Goal: Navigation & Orientation: Understand site structure

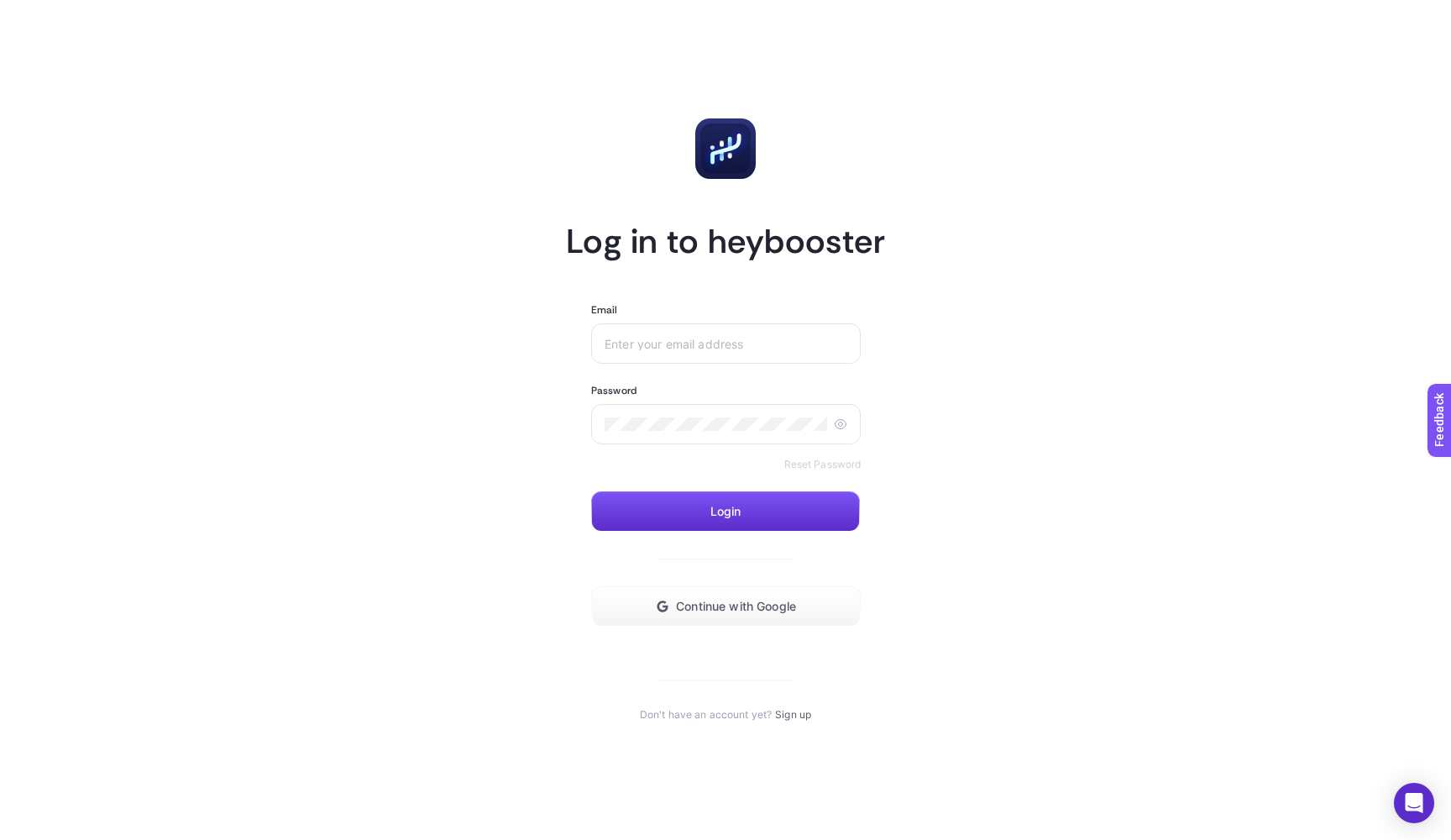
click at [1002, 325] on article "Log in to heybooster Email Password Reset Password Login Continue with Google D…" at bounding box center [726, 420] width 1169 height 799
drag, startPoint x: 745, startPoint y: 630, endPoint x: 744, endPoint y: 609, distance: 21.0
click at [745, 629] on section "Log in to heybooster Email Password Reset Password Login Continue with Google D…" at bounding box center [726, 420] width 319 height 603
click at [744, 609] on span "Continue with Google" at bounding box center [736, 606] width 120 height 13
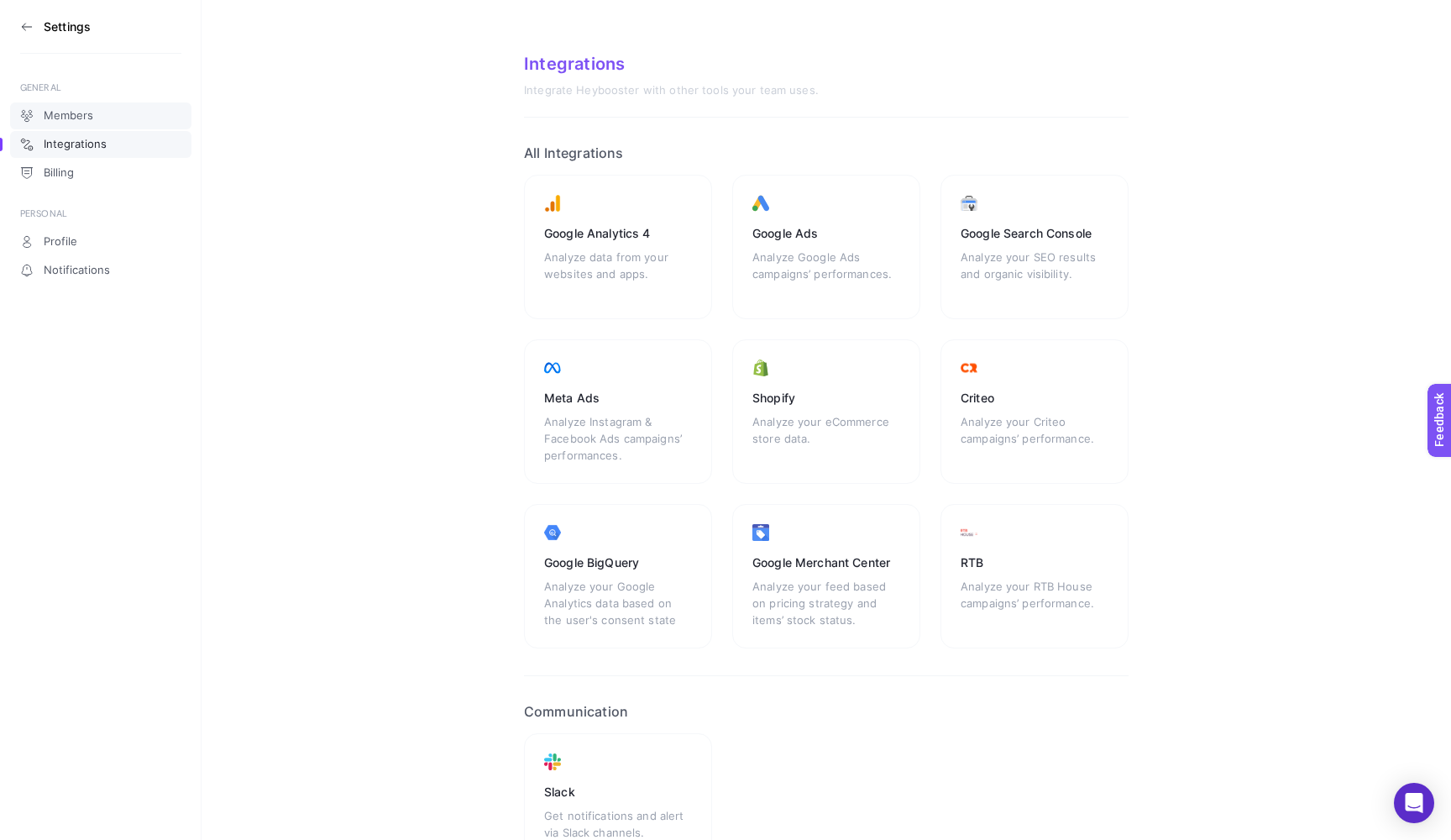
click at [106, 117] on link "Members" at bounding box center [101, 116] width 182 height 27
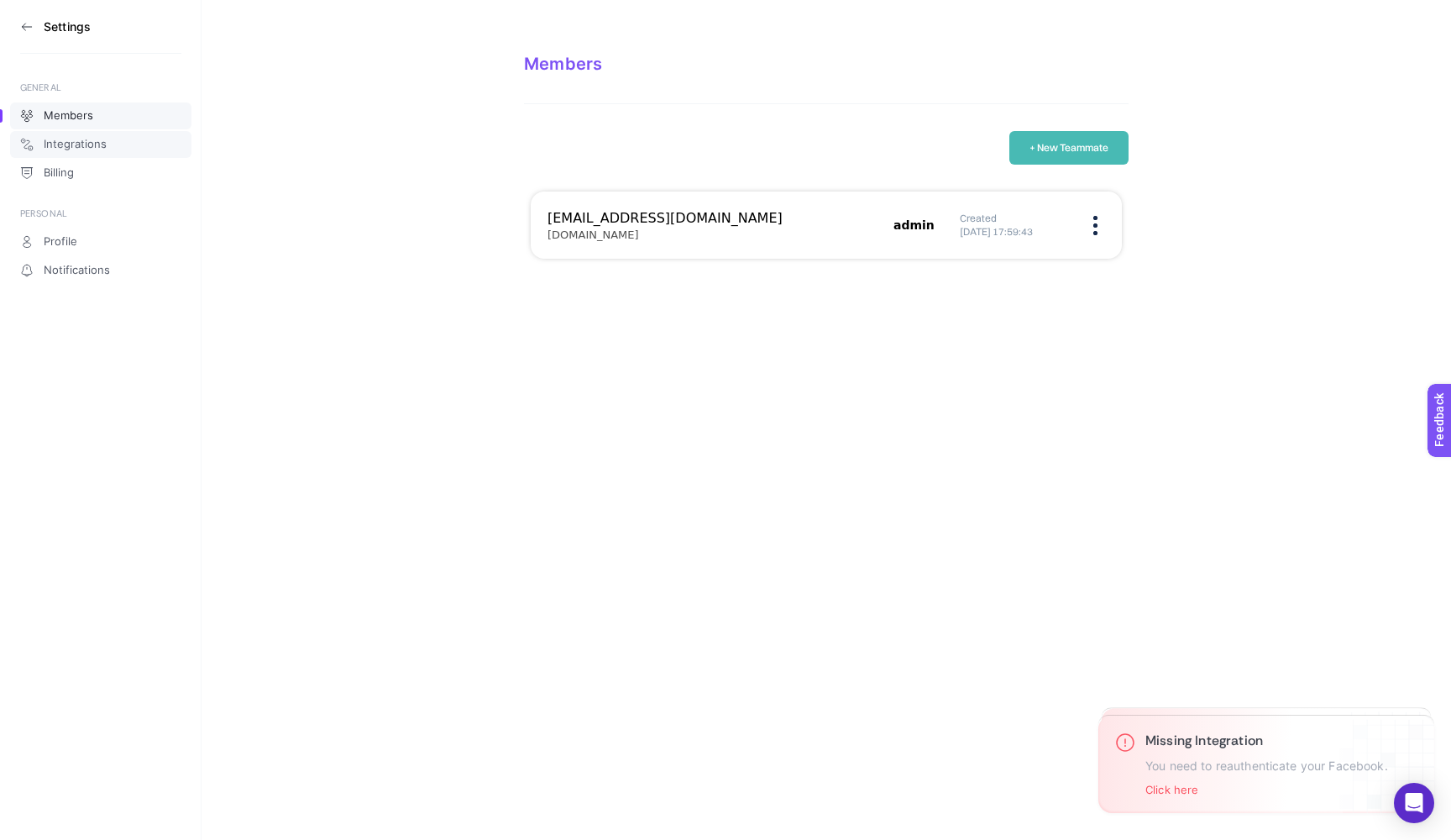
click at [86, 156] on div "Members Integrations Billing" at bounding box center [101, 144] width 182 height 86
click at [87, 154] on link "Integrations" at bounding box center [101, 145] width 182 height 27
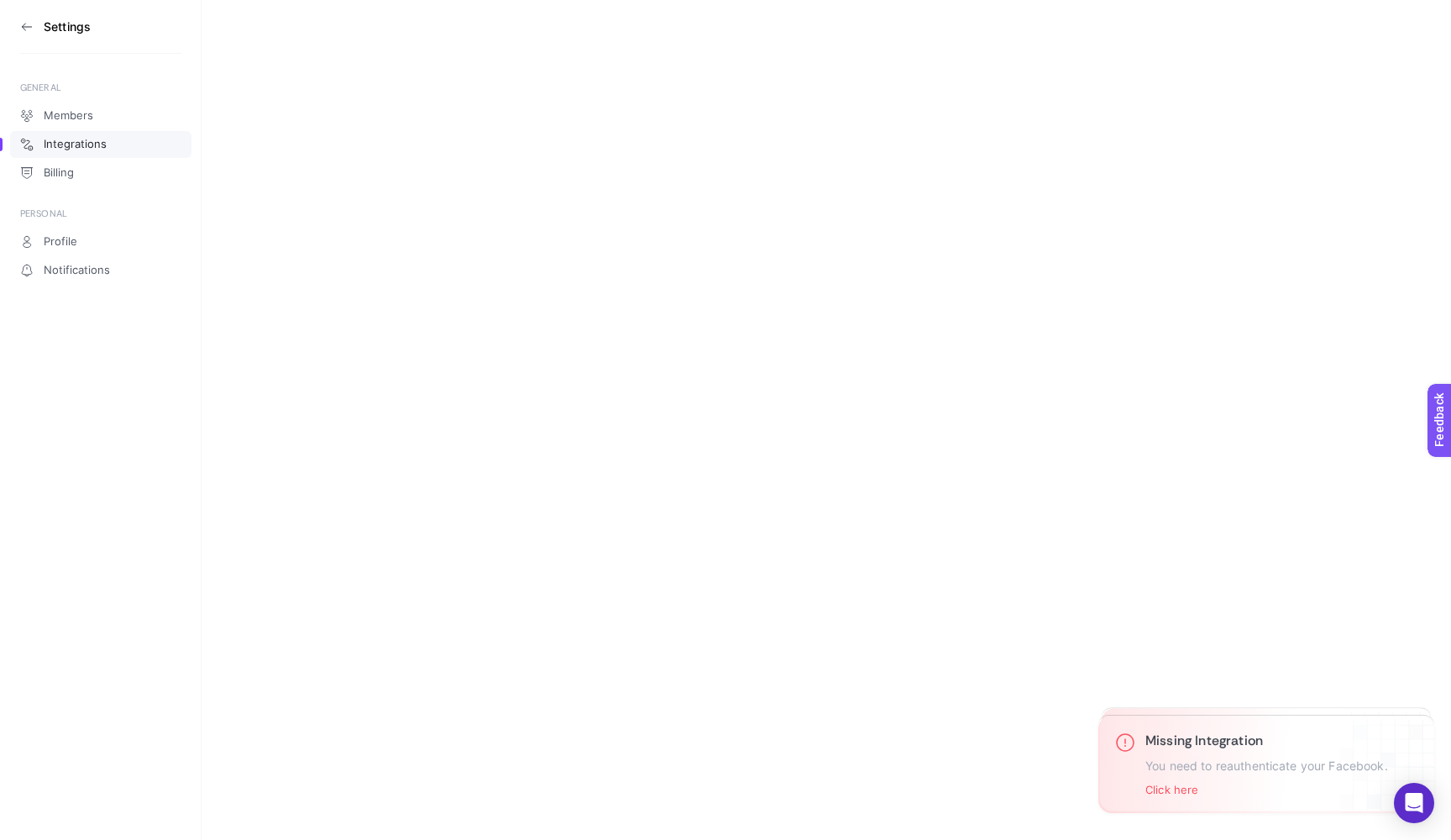
click at [95, 146] on span "Integrations" at bounding box center [76, 145] width 63 height 13
click at [97, 166] on link "Billing" at bounding box center [101, 172] width 182 height 27
click at [101, 152] on link "Integrations" at bounding box center [101, 145] width 182 height 27
click at [1175, 791] on button "Click here" at bounding box center [1172, 789] width 53 height 13
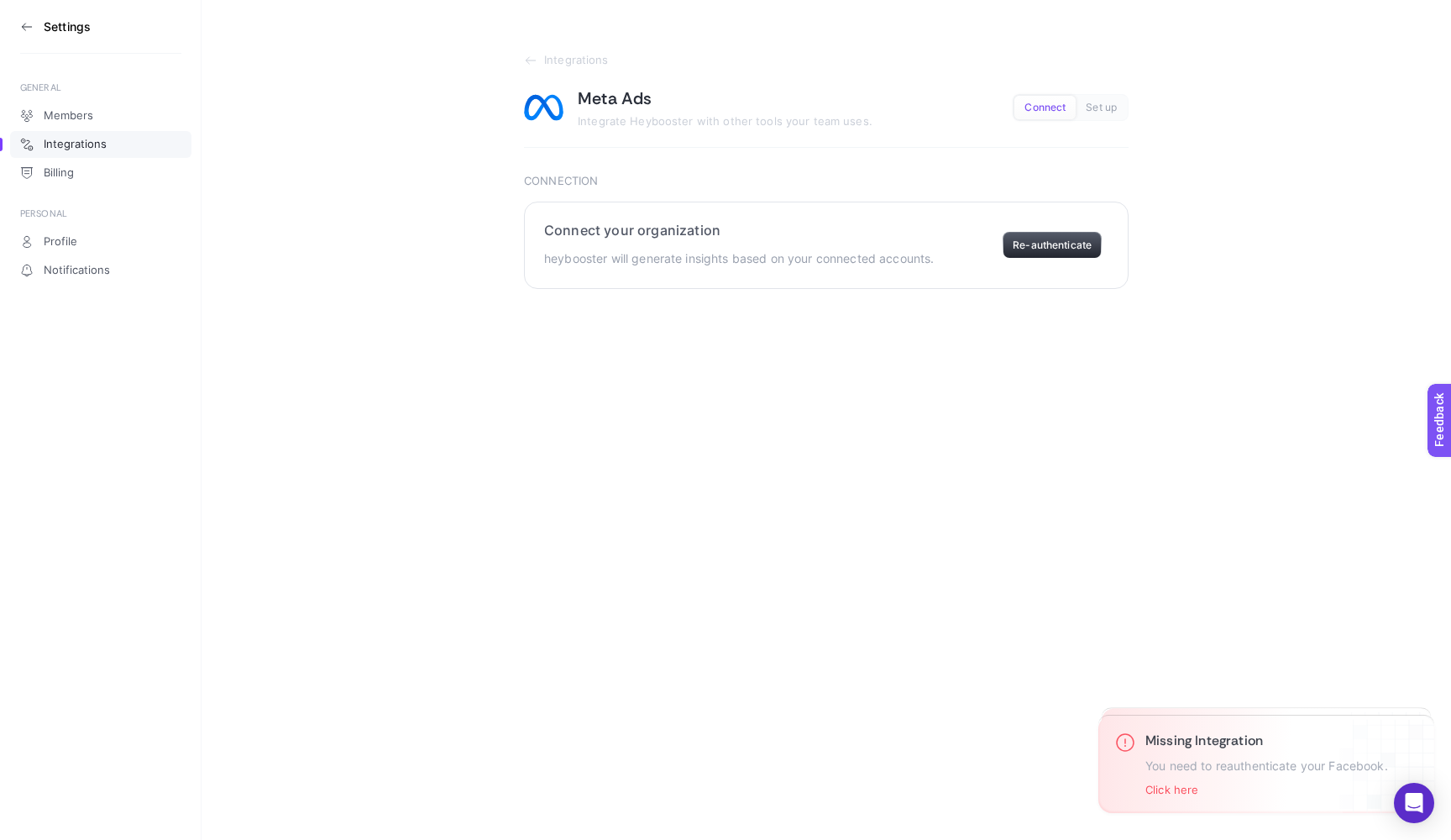
click at [1041, 250] on button "Re-authenticate" at bounding box center [1052, 245] width 99 height 27
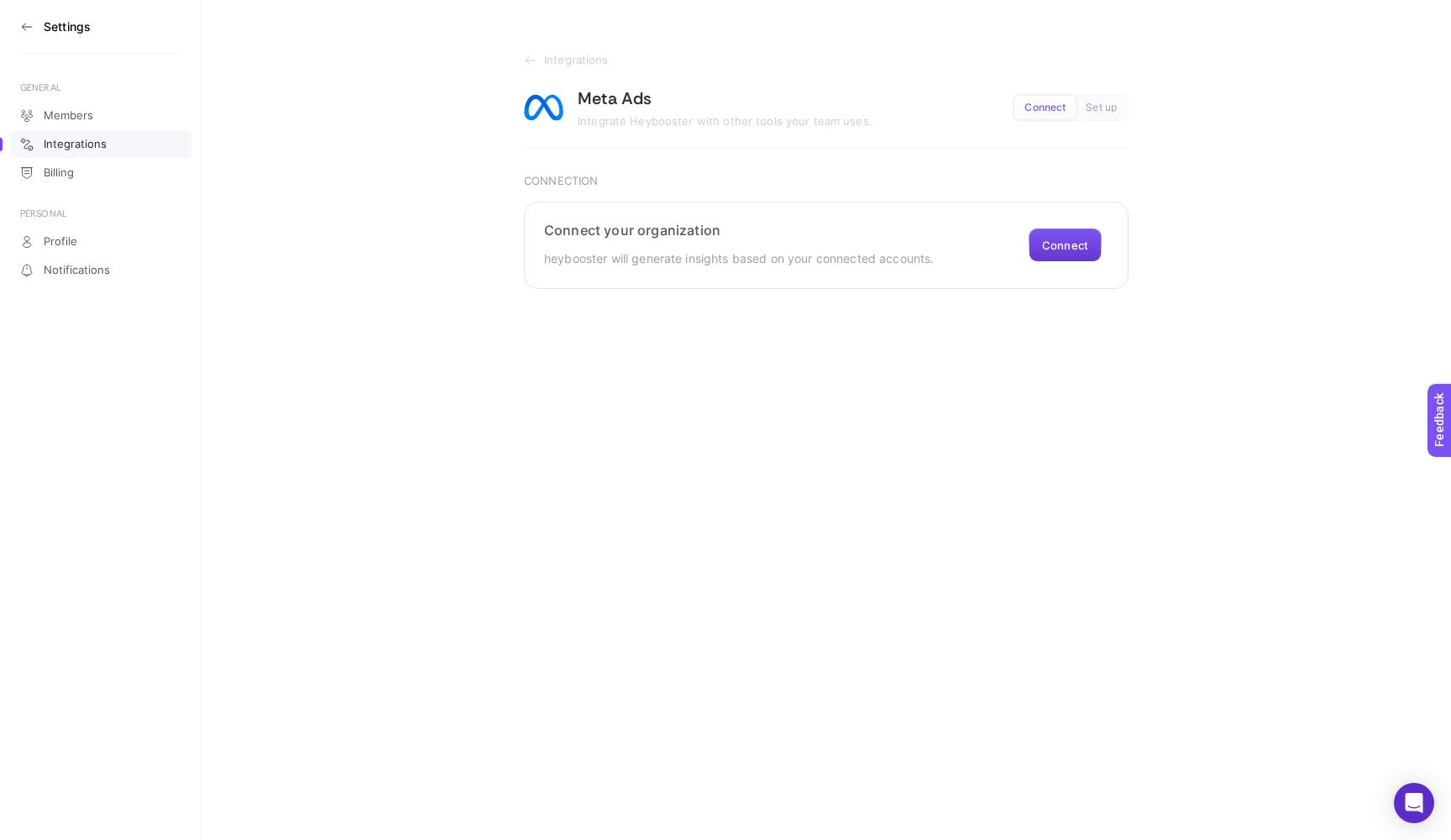
click at [1057, 249] on button "Connect" at bounding box center [1065, 245] width 73 height 34
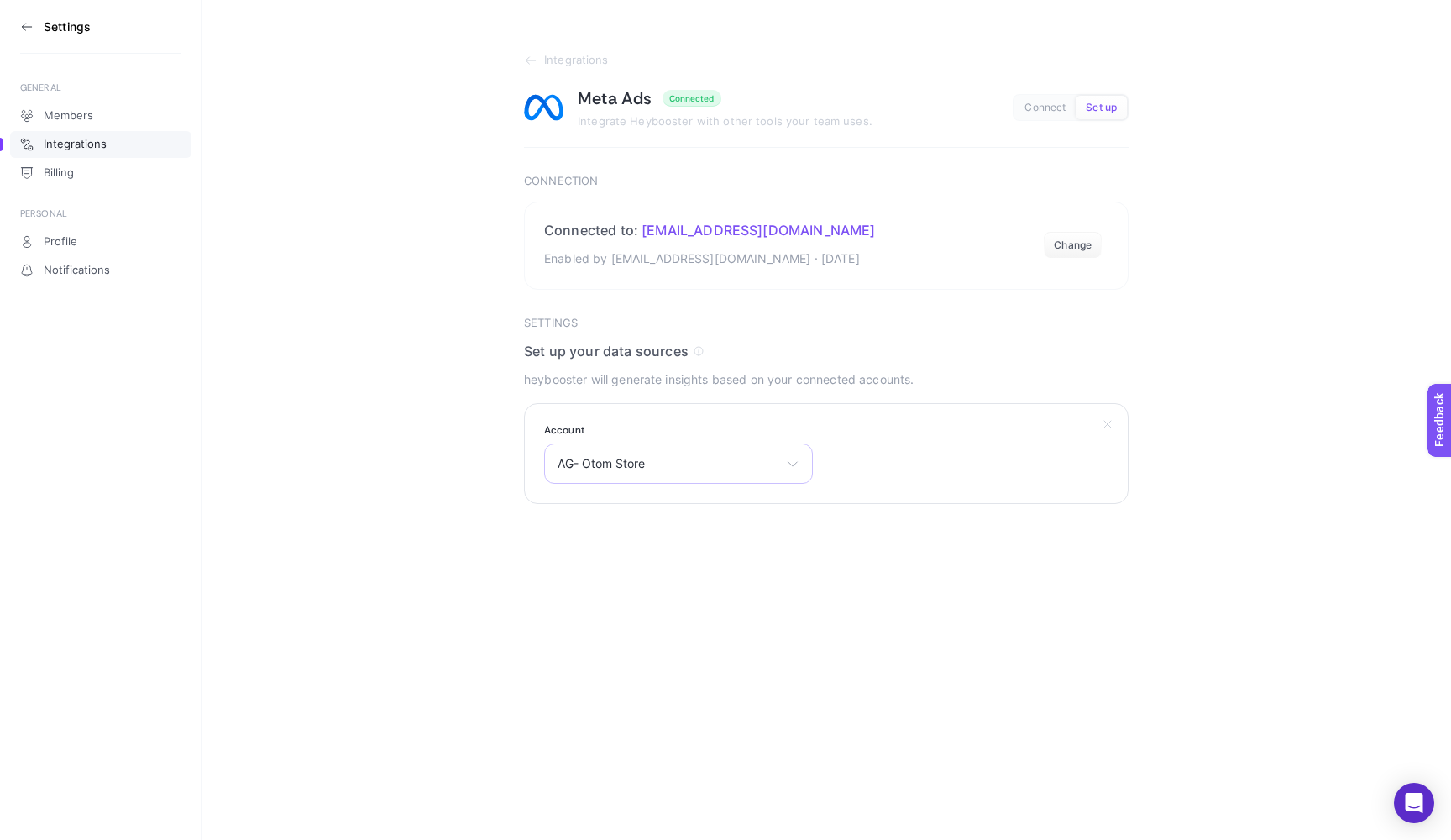
click at [711, 477] on div "AG- Otom Store Furkan Koç OtomKurumsalReklamHesabı Otom Store Otomstore CPAS AG…" at bounding box center [679, 463] width 269 height 40
click at [1068, 503] on html "Settings GENERAL Members Integrations Billing PERSONAL Profile Notifications In…" at bounding box center [726, 252] width 1451 height 503
click at [284, 374] on section "Integrations Meta Ads Connected Integrate Heybooster with other tools your team…" at bounding box center [826, 252] width 1250 height 503
click at [95, 135] on link "Integrations" at bounding box center [101, 145] width 182 height 27
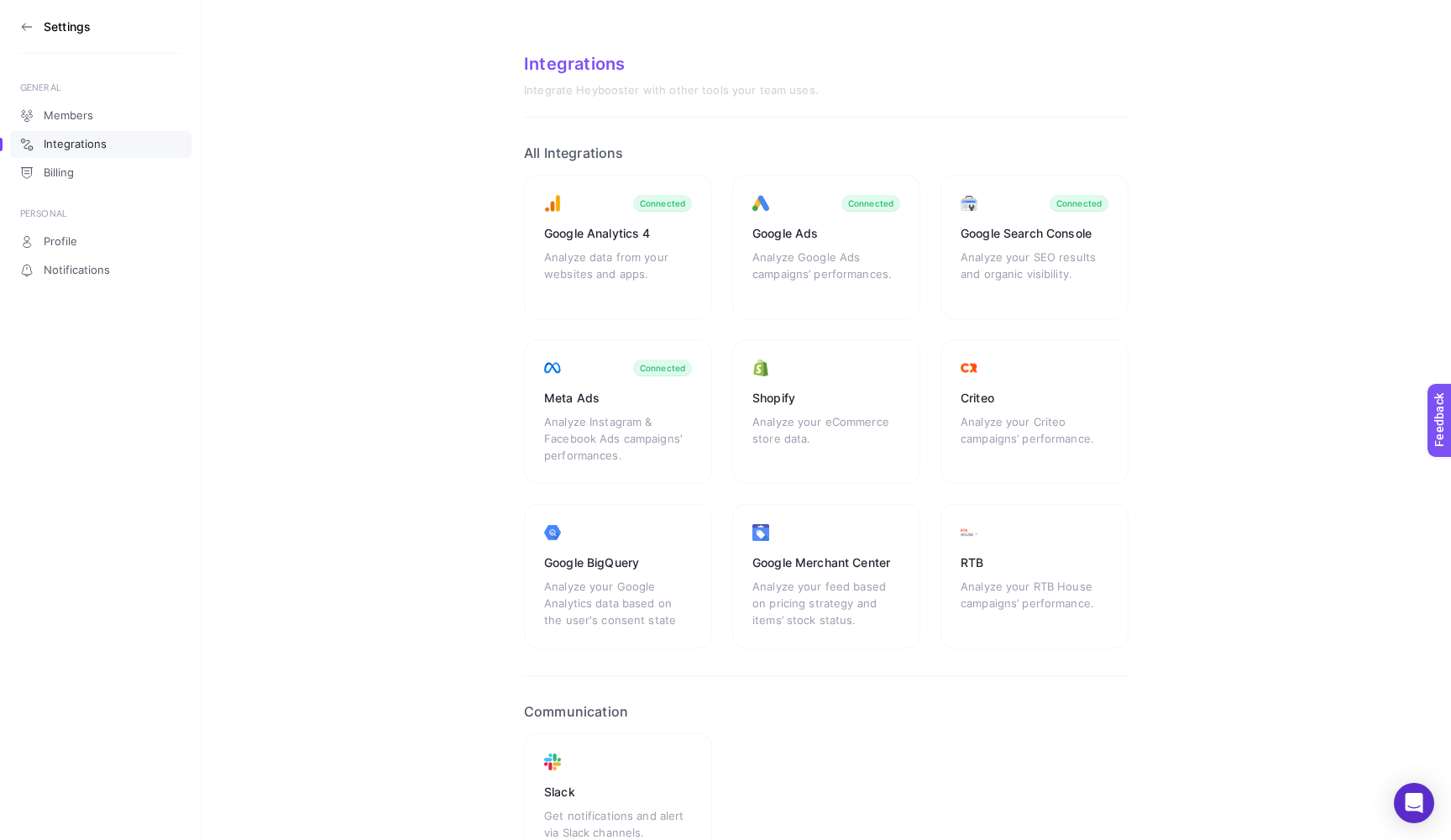
click at [110, 94] on aside "Settings GENERAL Members Integrations Billing PERSONAL Profile Notifications" at bounding box center [101, 420] width 201 height 840
click at [33, 27] on icon at bounding box center [27, 27] width 13 height 13
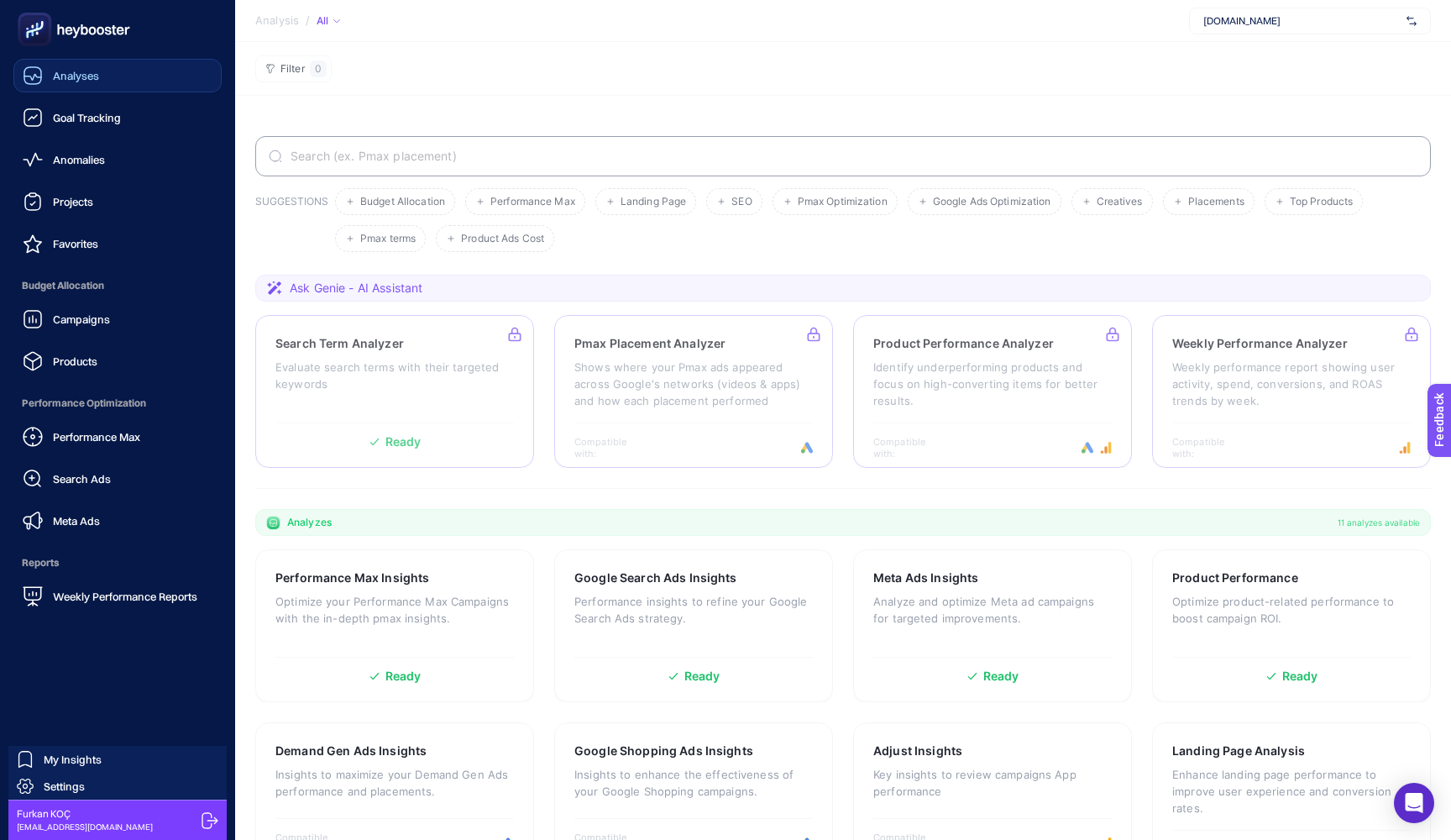
click at [97, 71] on span "Analyses" at bounding box center [76, 76] width 47 height 13
click at [69, 124] on div "Goal Tracking" at bounding box center [71, 117] width 98 height 21
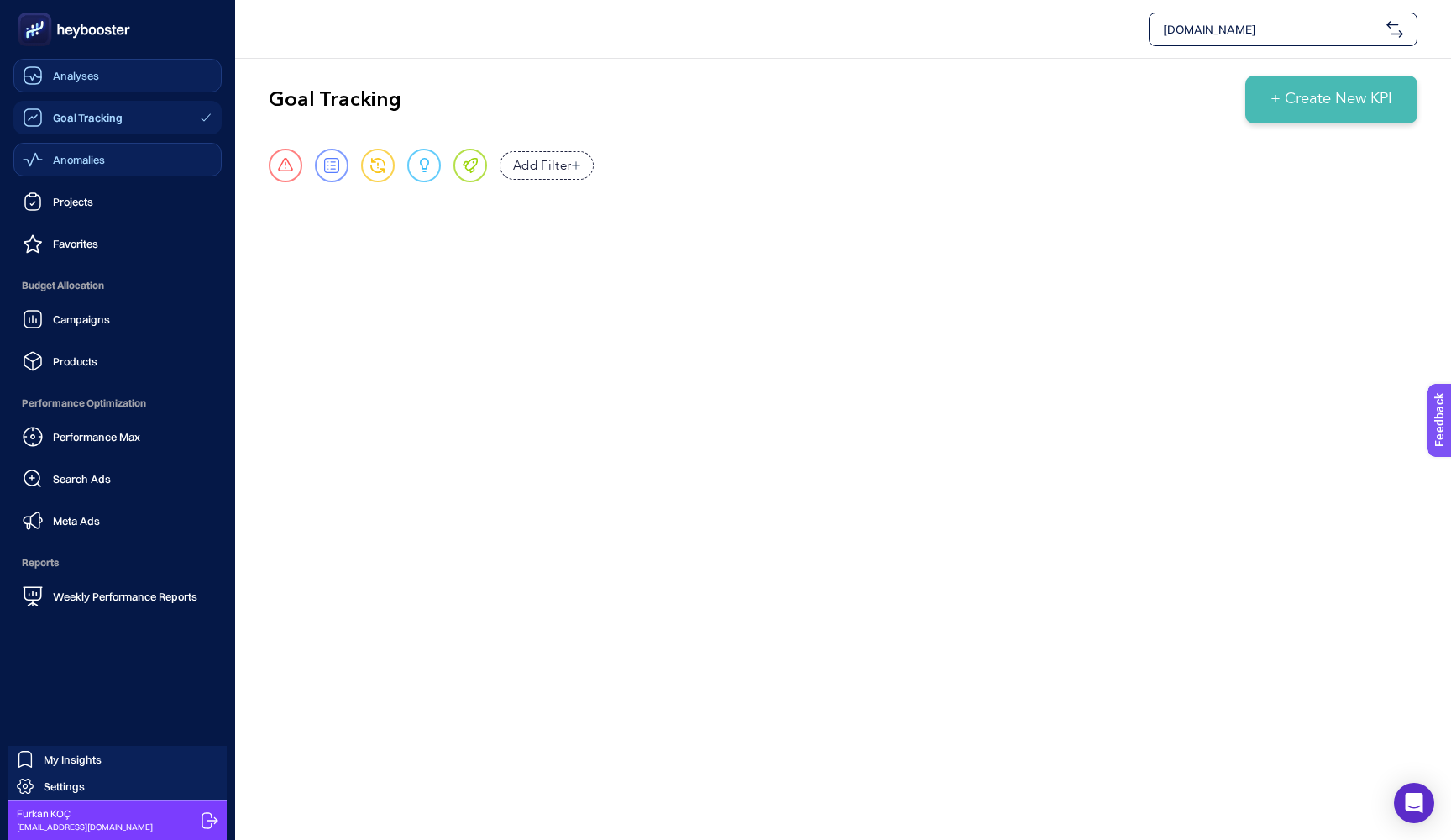
click at [89, 158] on span "Anomalies" at bounding box center [79, 159] width 52 height 13
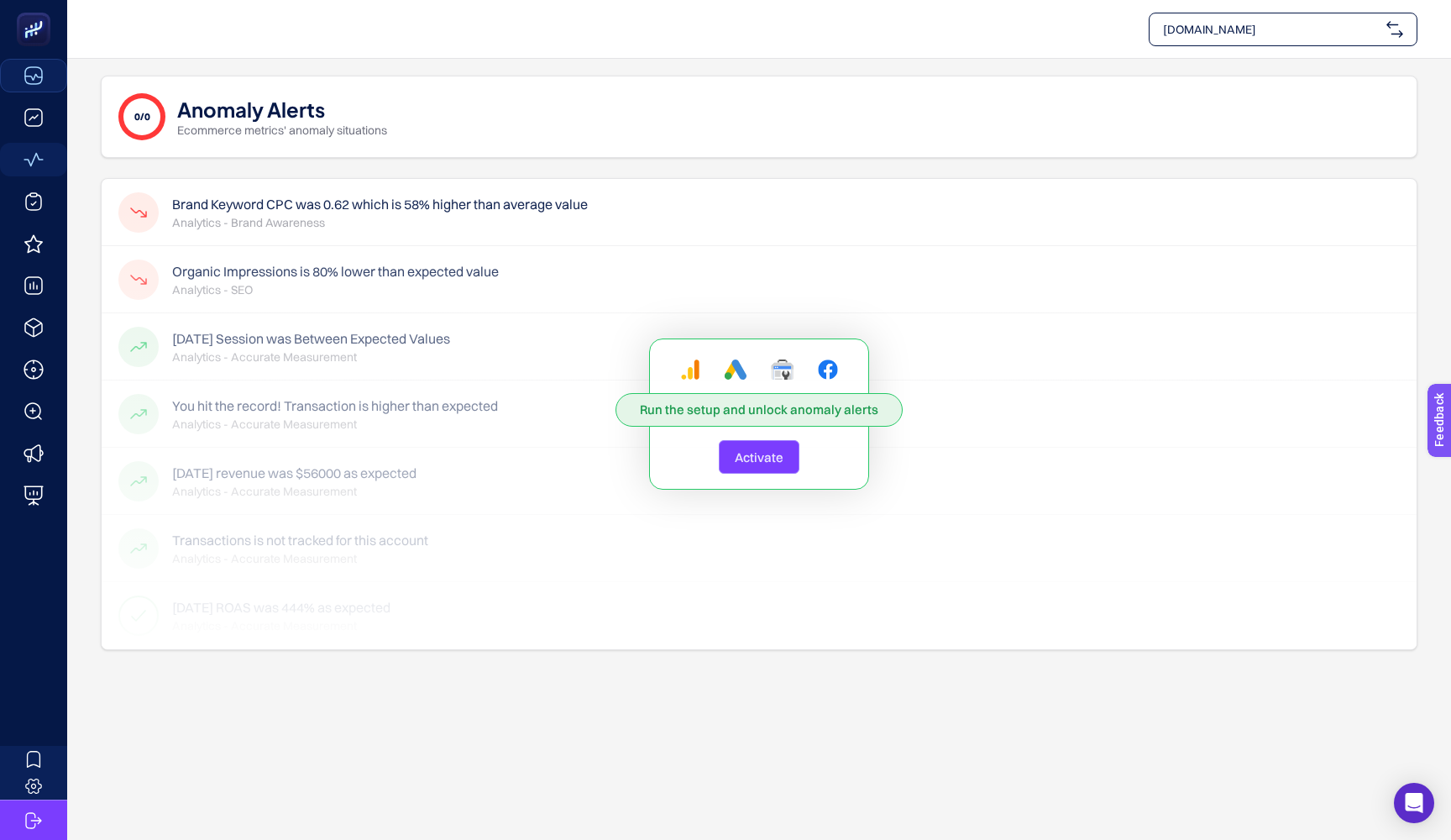
click at [769, 448] on button "Activate" at bounding box center [759, 457] width 80 height 34
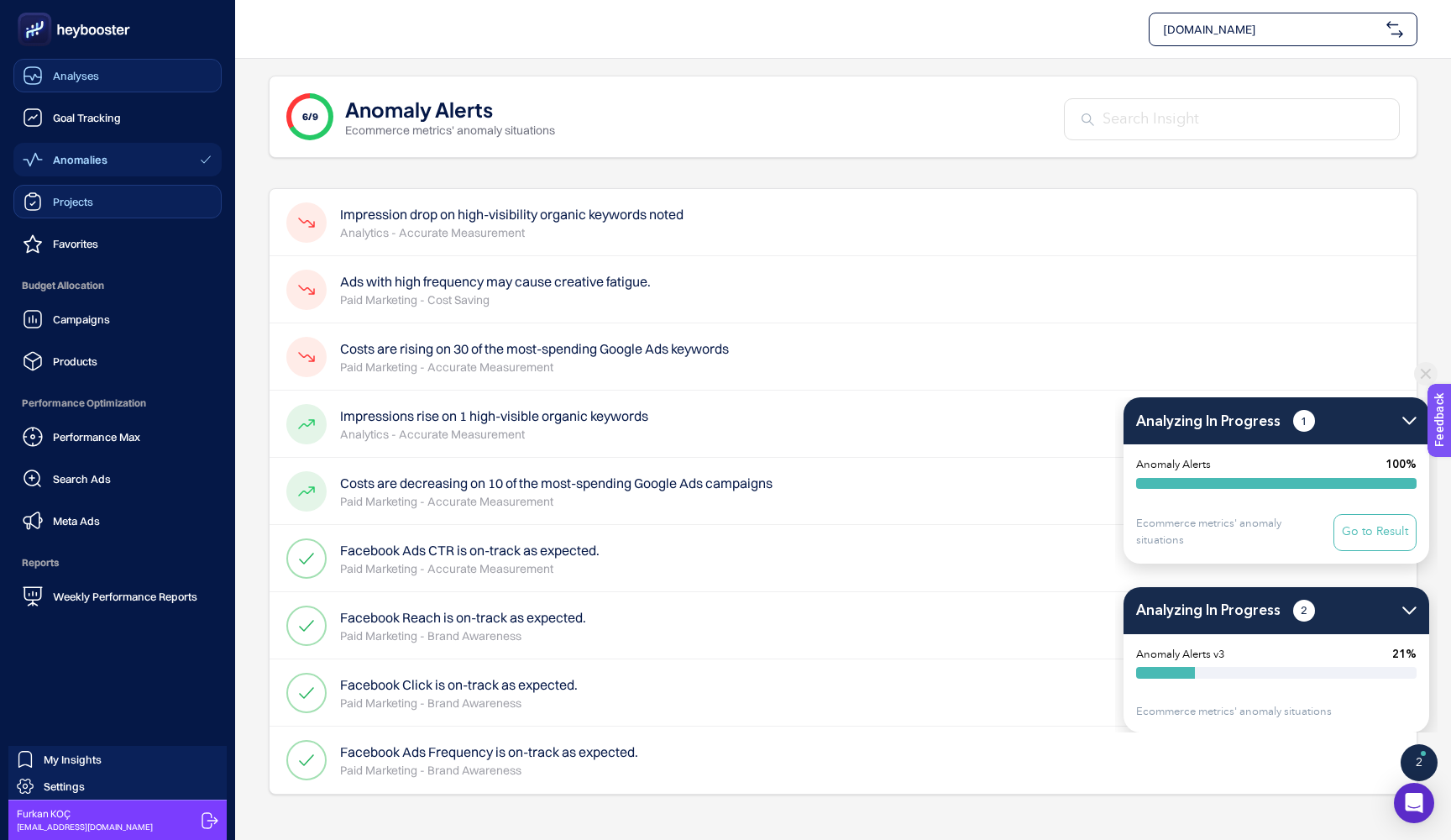
click at [89, 202] on span "Projects" at bounding box center [73, 201] width 40 height 13
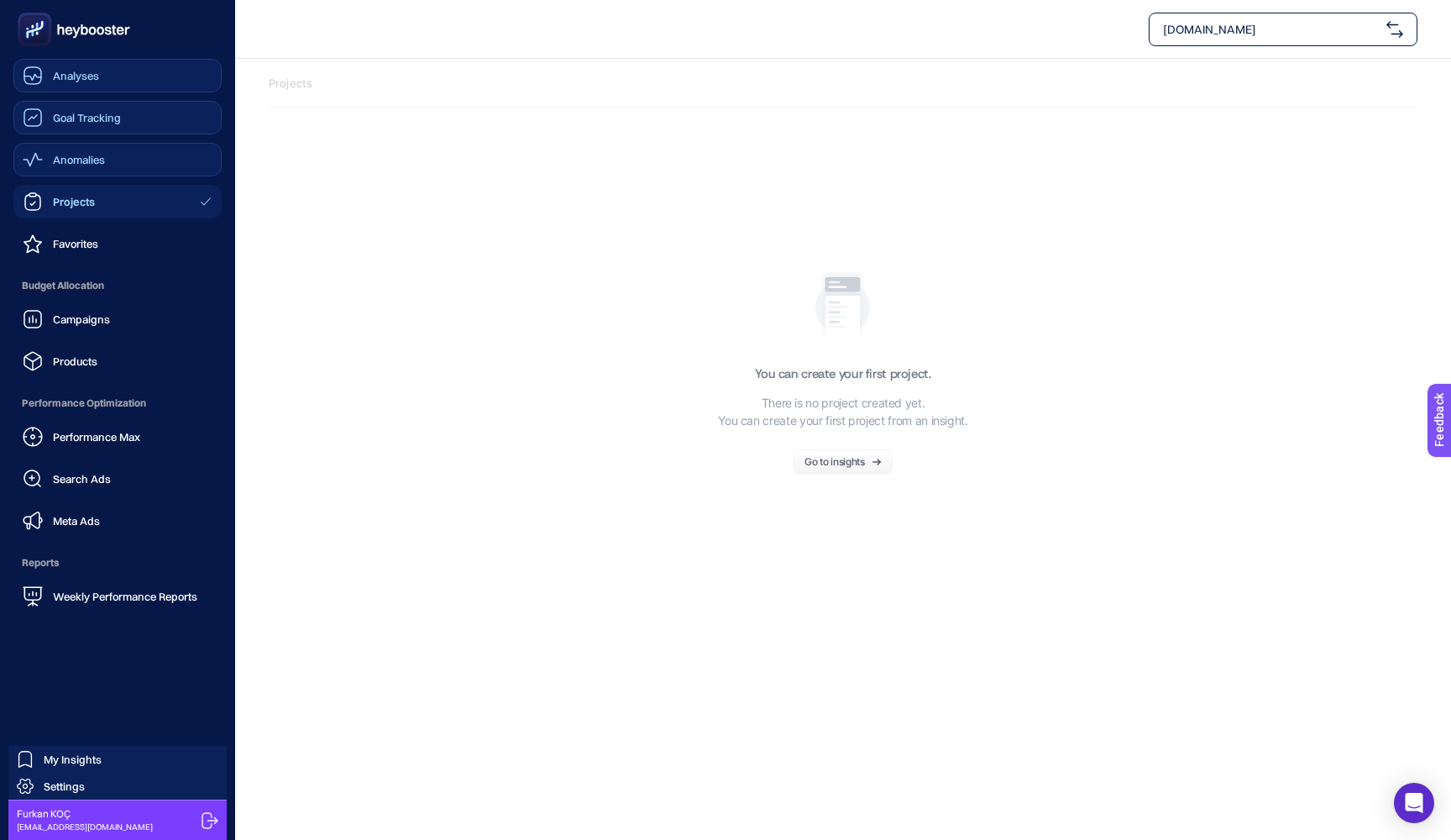
click at [87, 124] on div "Goal Tracking" at bounding box center [71, 117] width 98 height 21
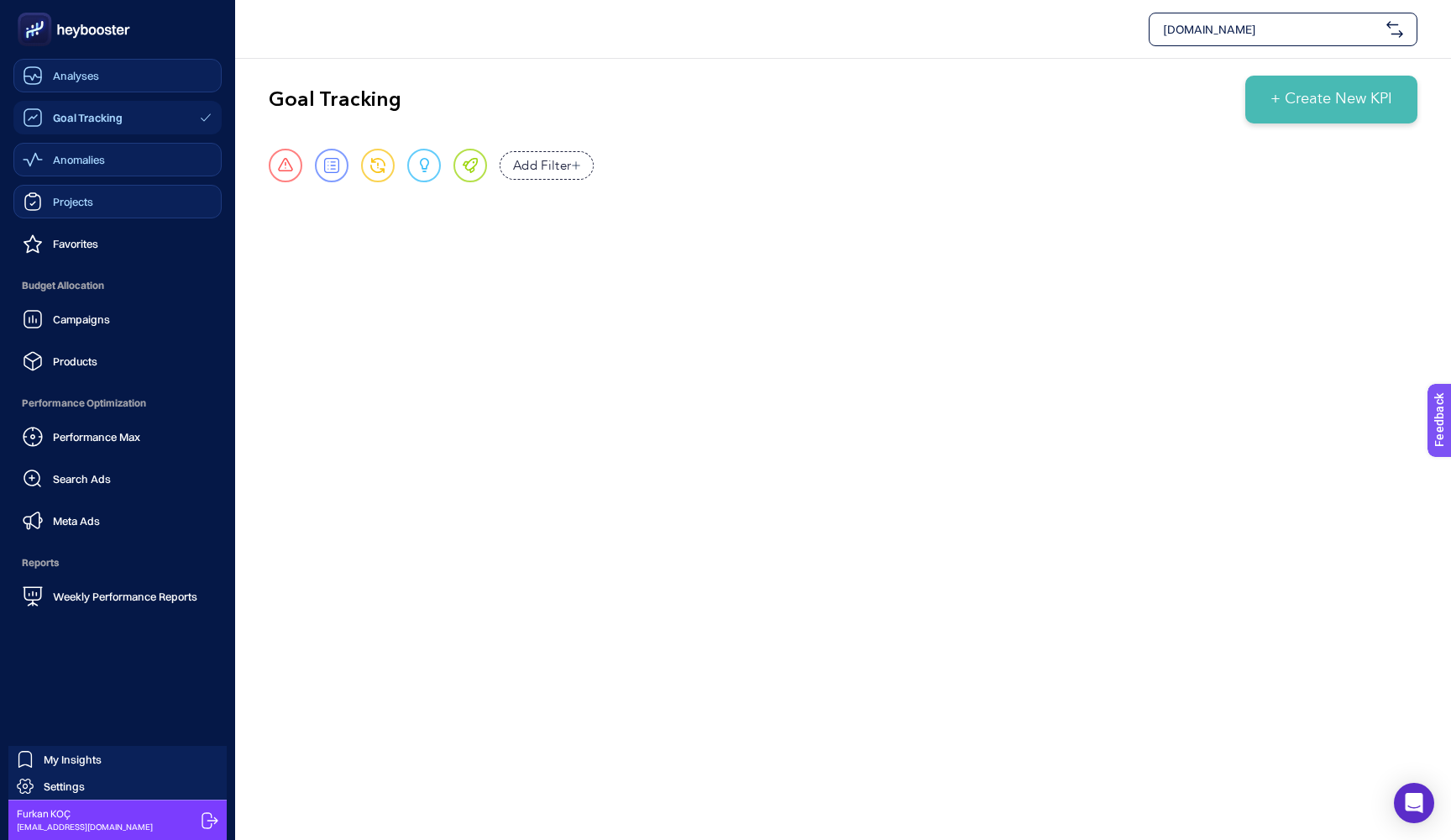
click at [89, 85] on div "Analyses" at bounding box center [61, 76] width 76 height 21
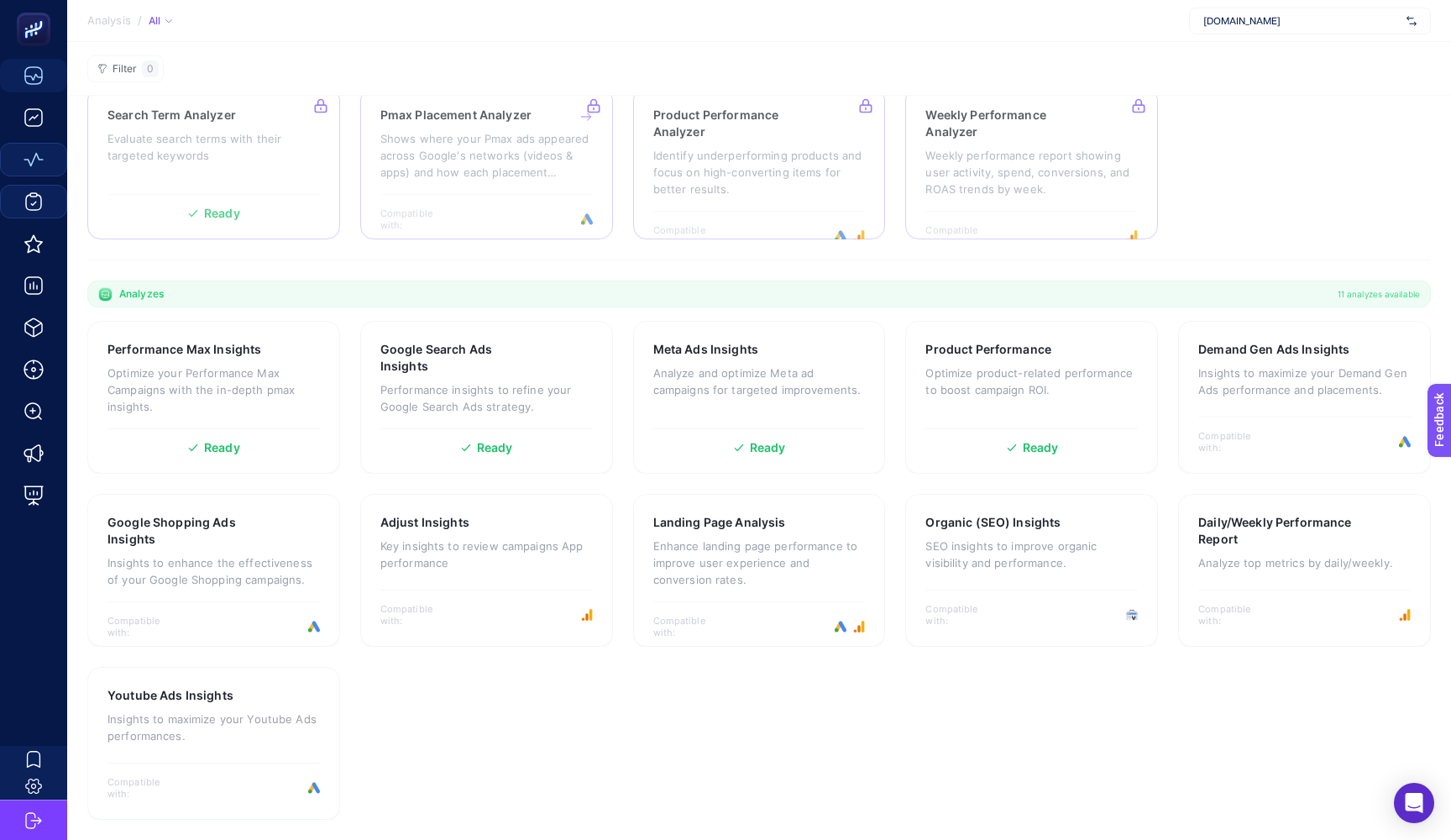
scroll to position [228, 0]
click at [221, 377] on p "Optimize your Performance Max Campaigns with the in-depth pmax insights." at bounding box center [214, 390] width 213 height 50
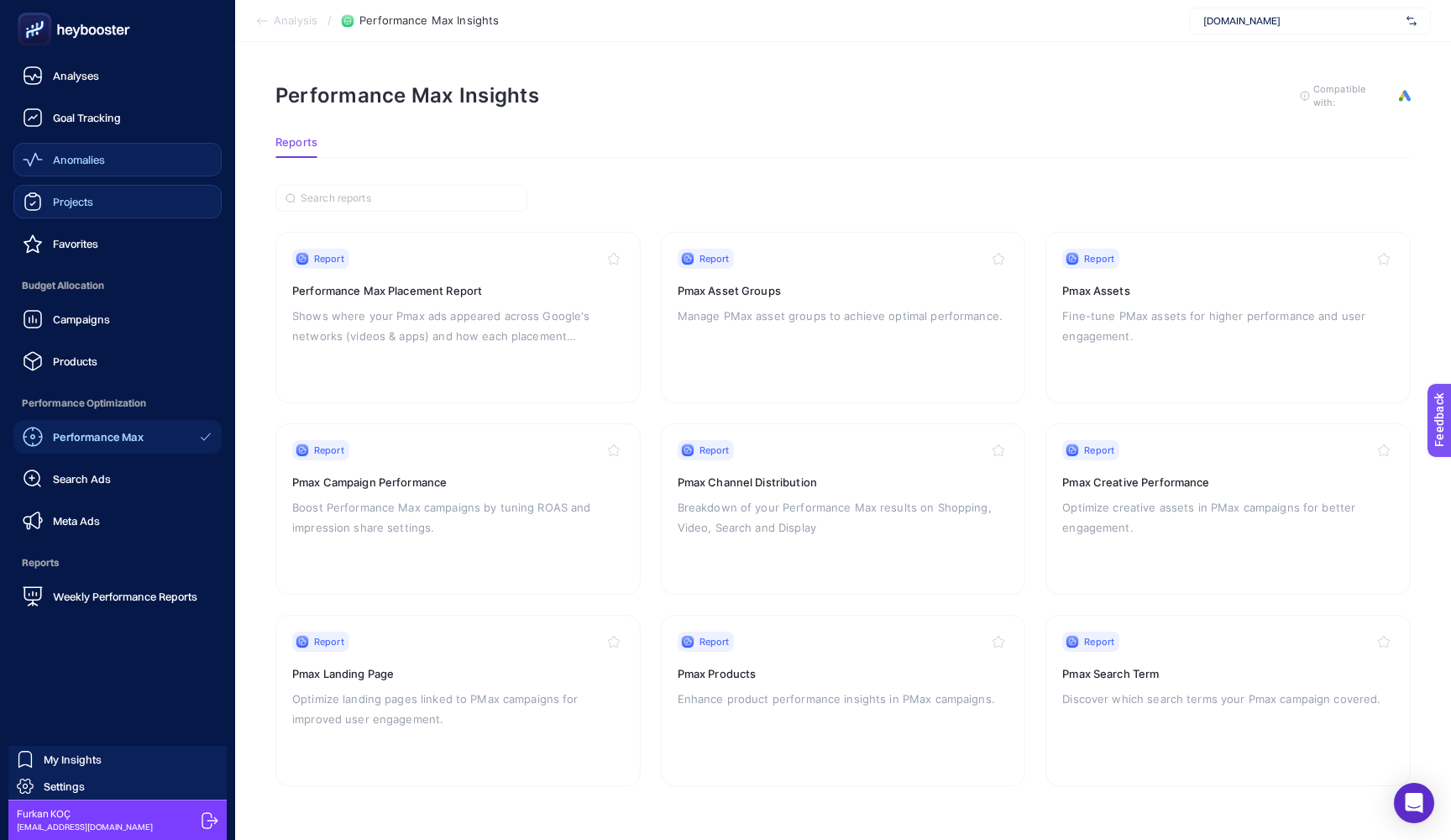
click at [42, 26] on icon at bounding box center [35, 30] width 17 height 17
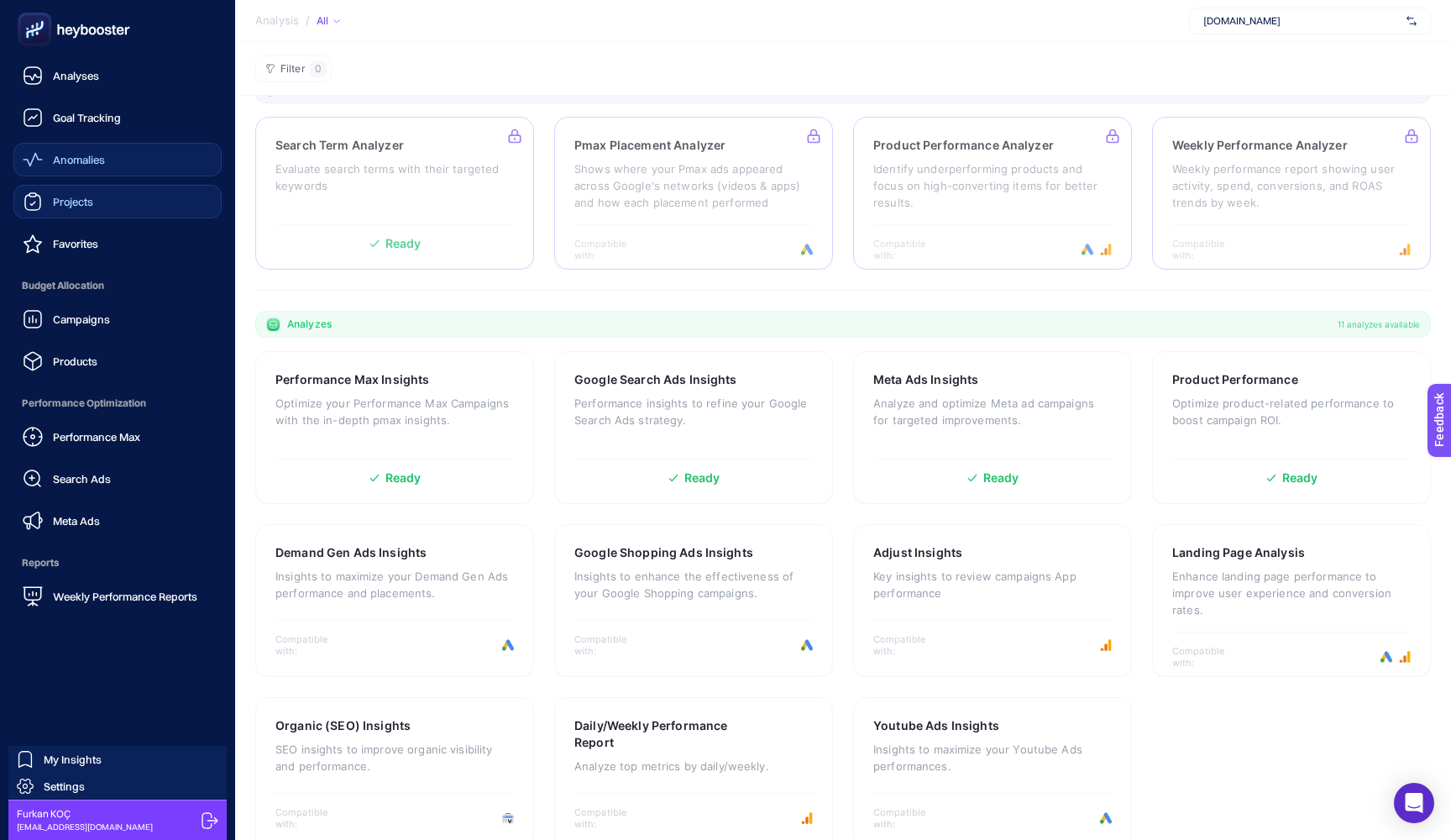
scroll to position [228, 0]
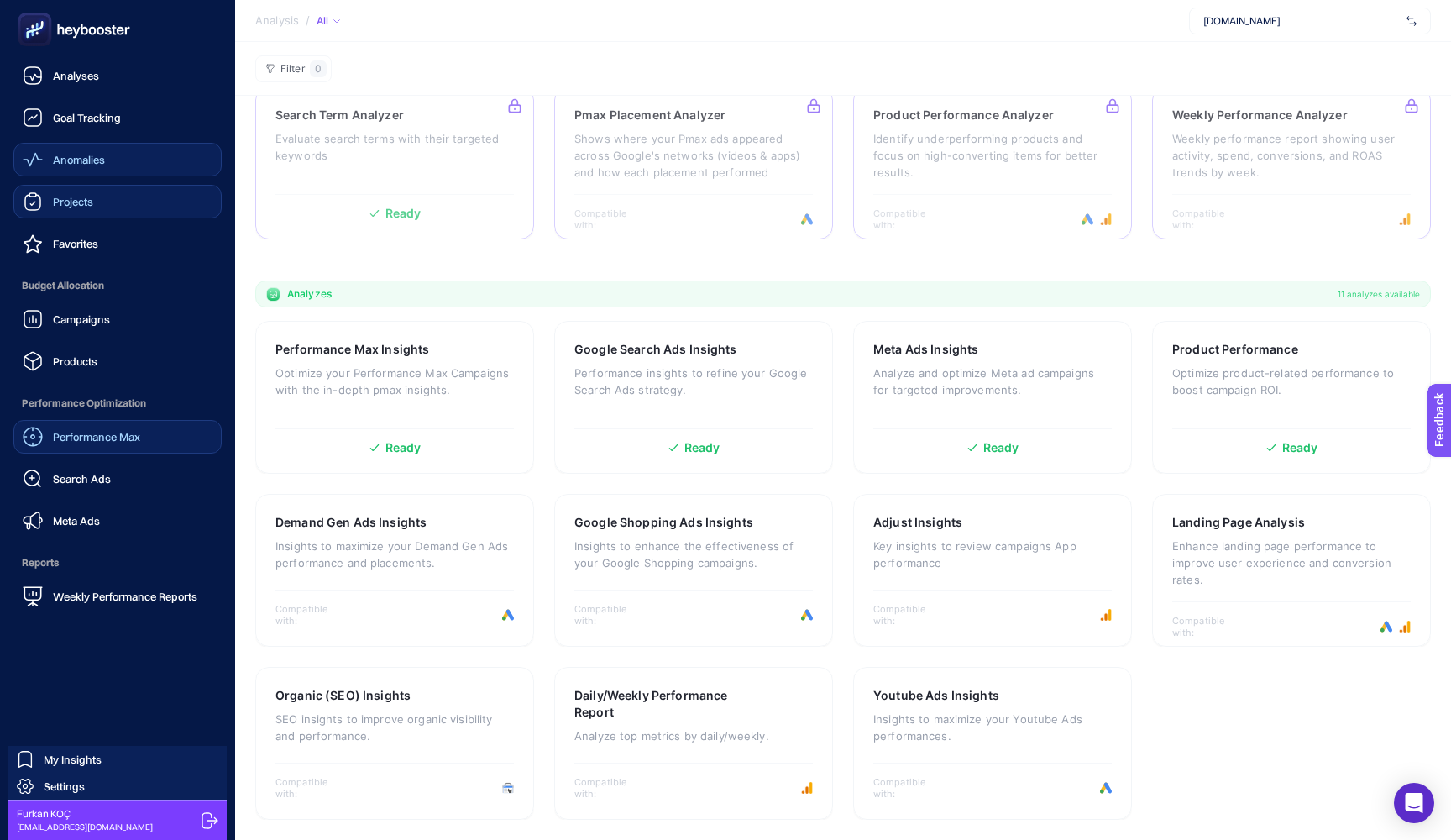
click at [132, 444] on div "Performance Max" at bounding box center [81, 437] width 117 height 21
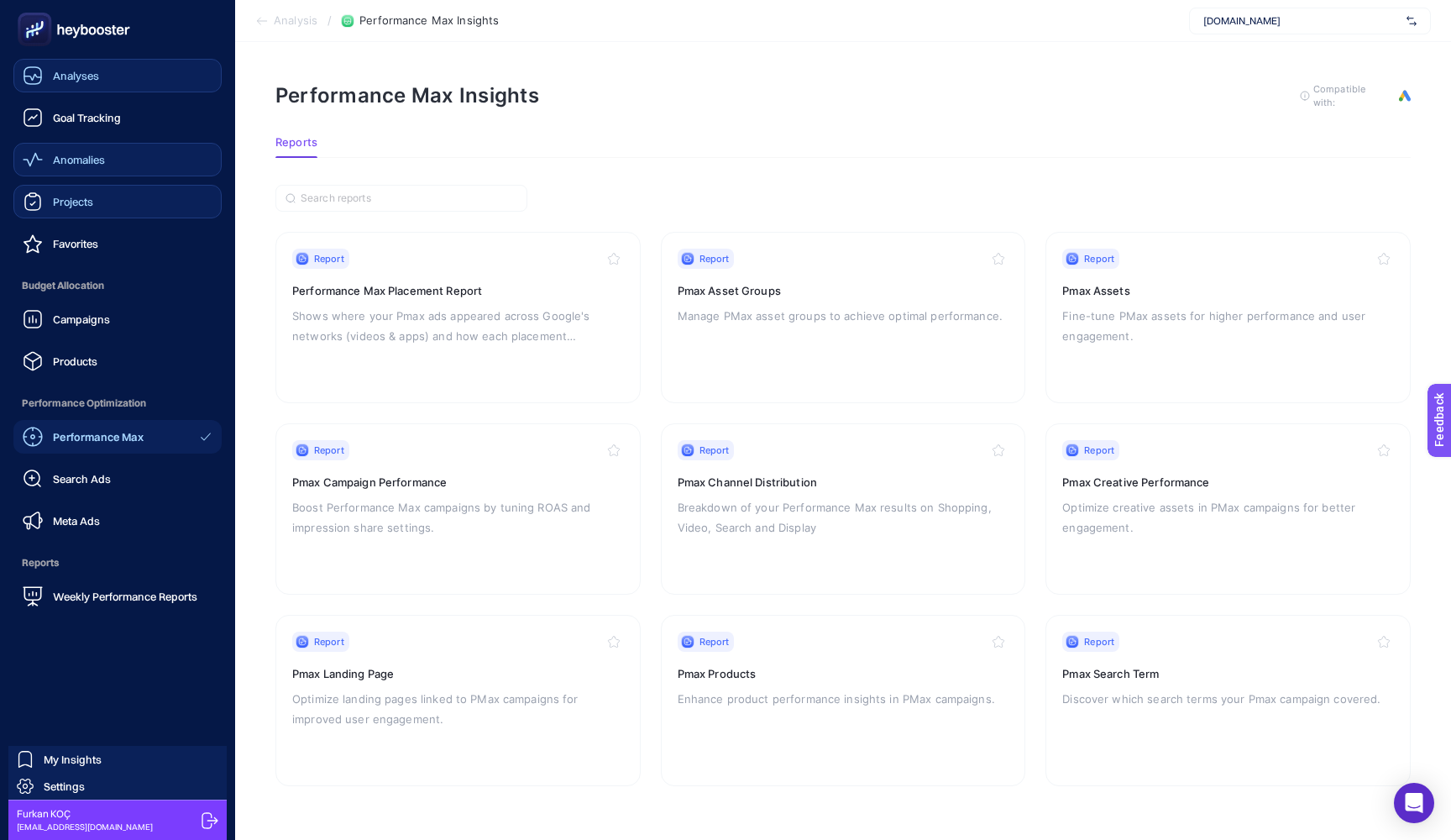
click at [56, 63] on link "Analyses" at bounding box center [117, 76] width 208 height 34
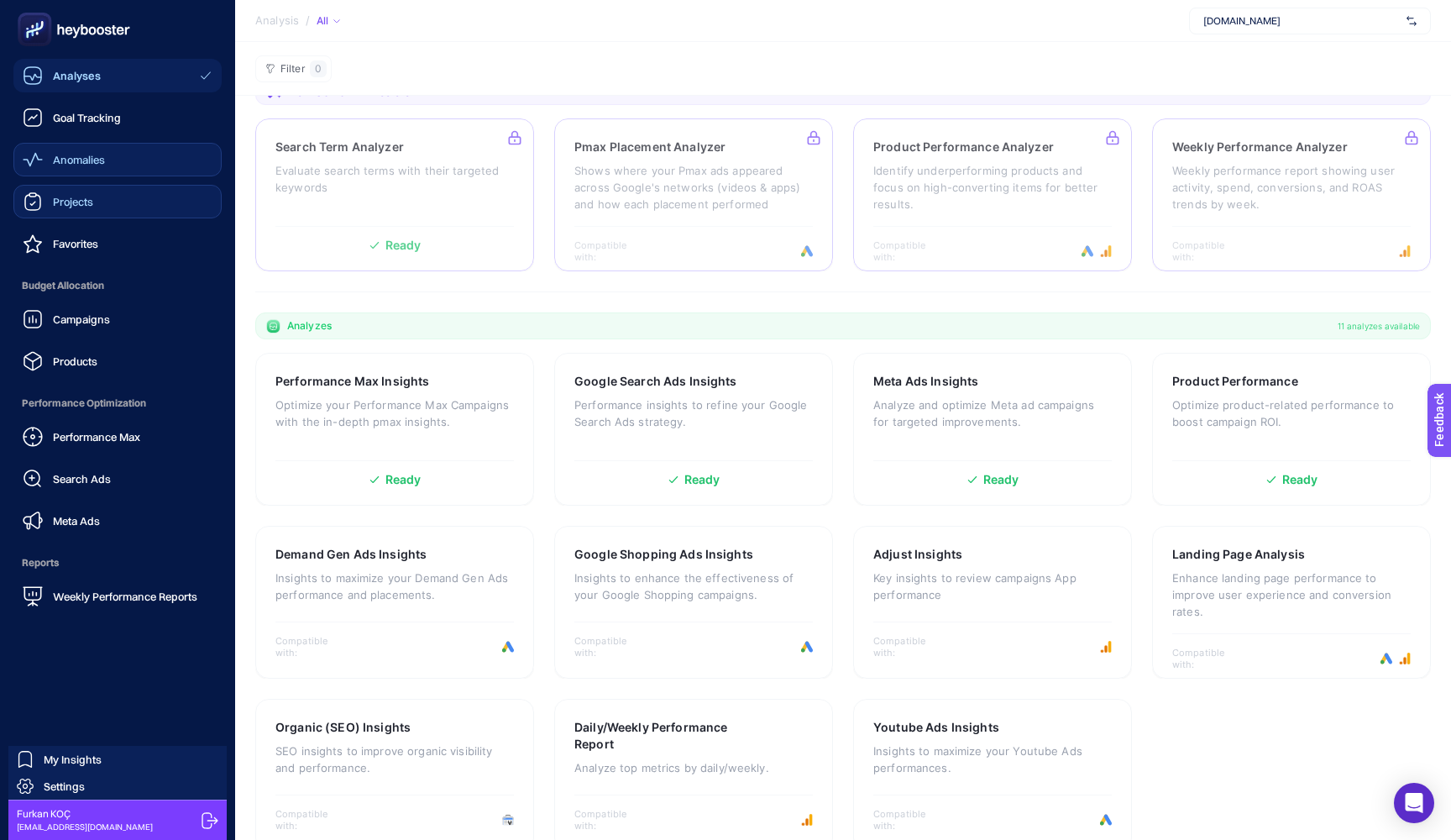
scroll to position [228, 0]
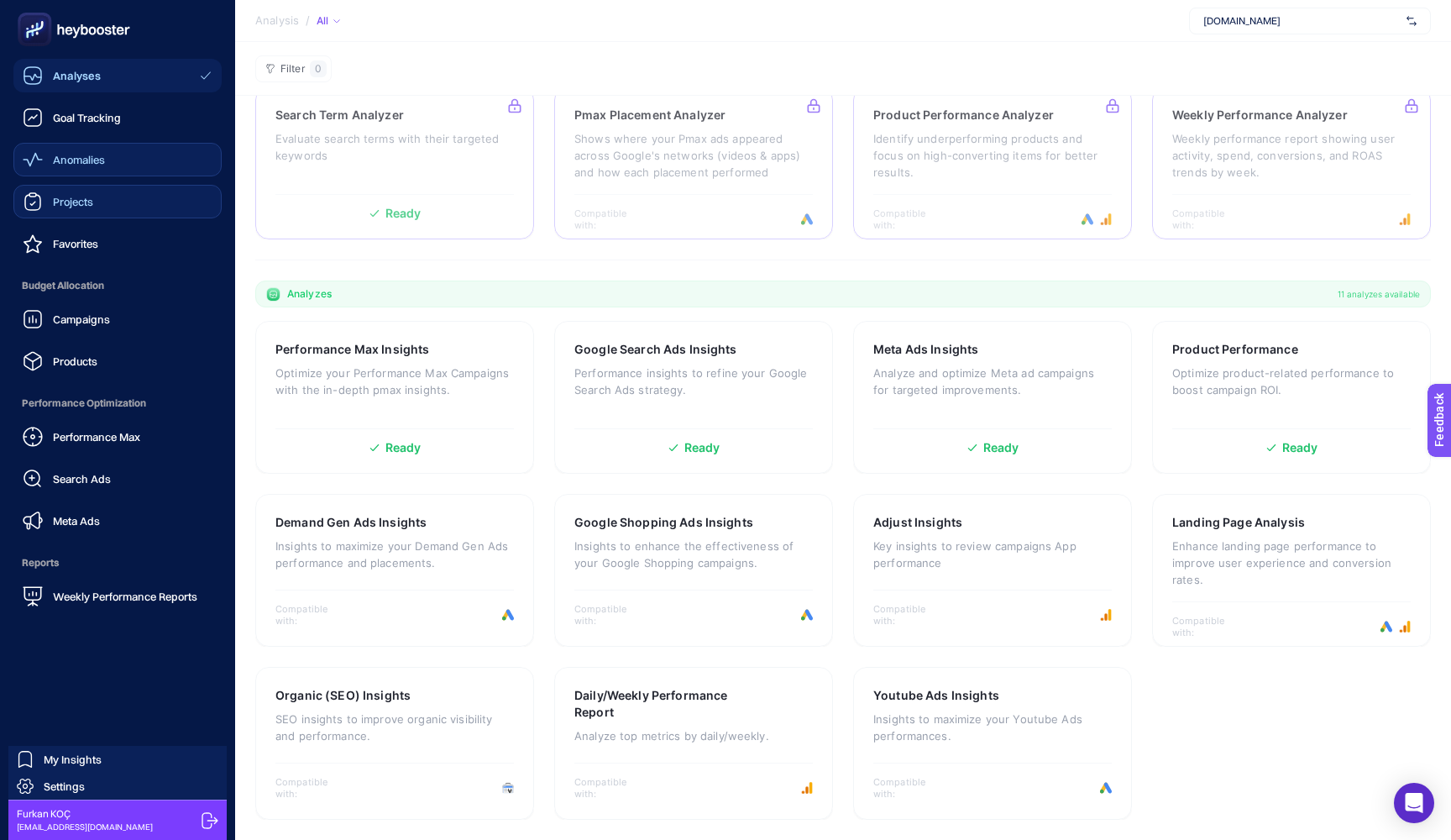
click at [55, 21] on icon at bounding box center [74, 30] width 121 height 34
click at [105, 346] on link "Products" at bounding box center [117, 361] width 208 height 34
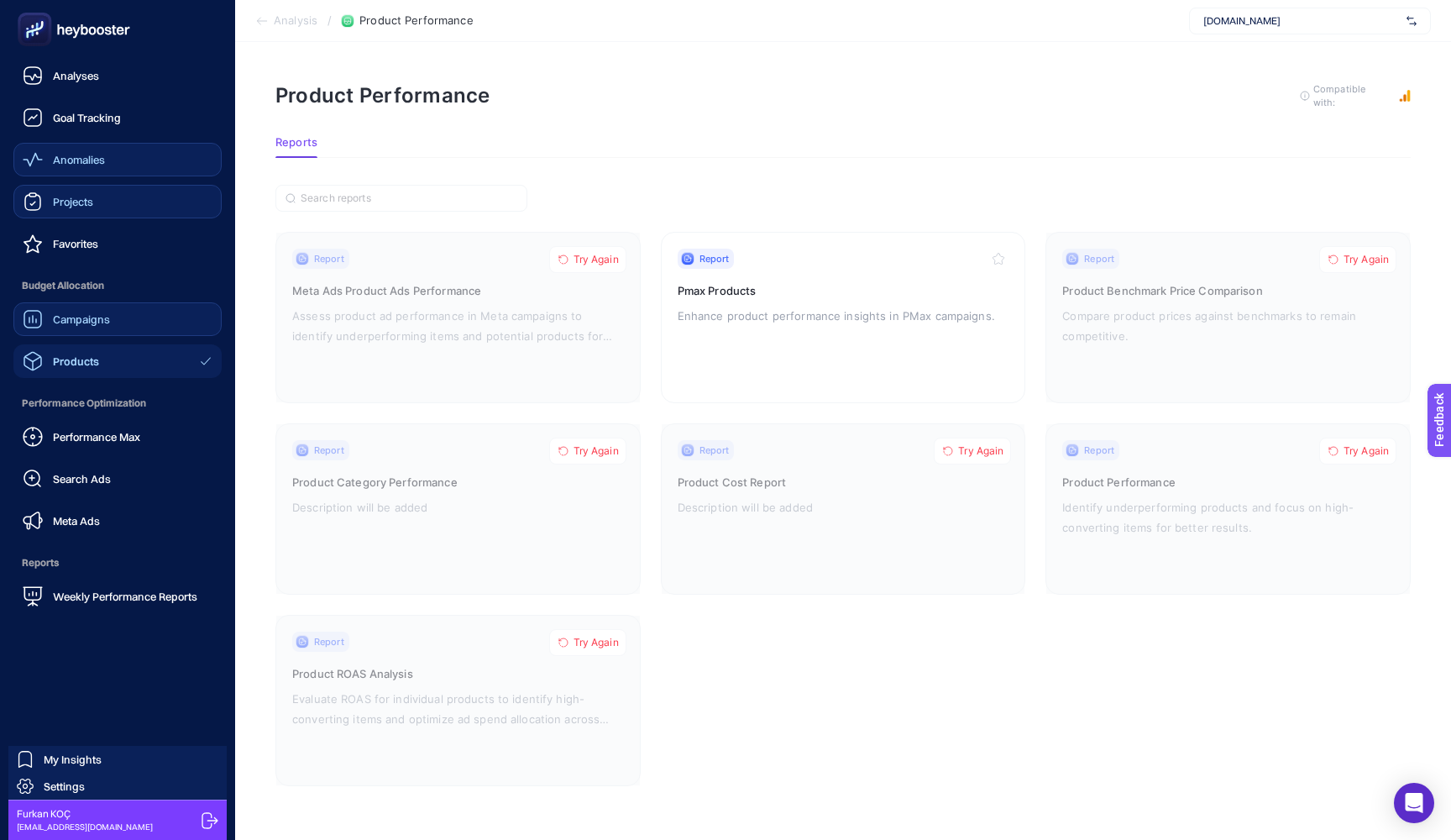
click at [110, 320] on link "Campaigns" at bounding box center [117, 319] width 208 height 34
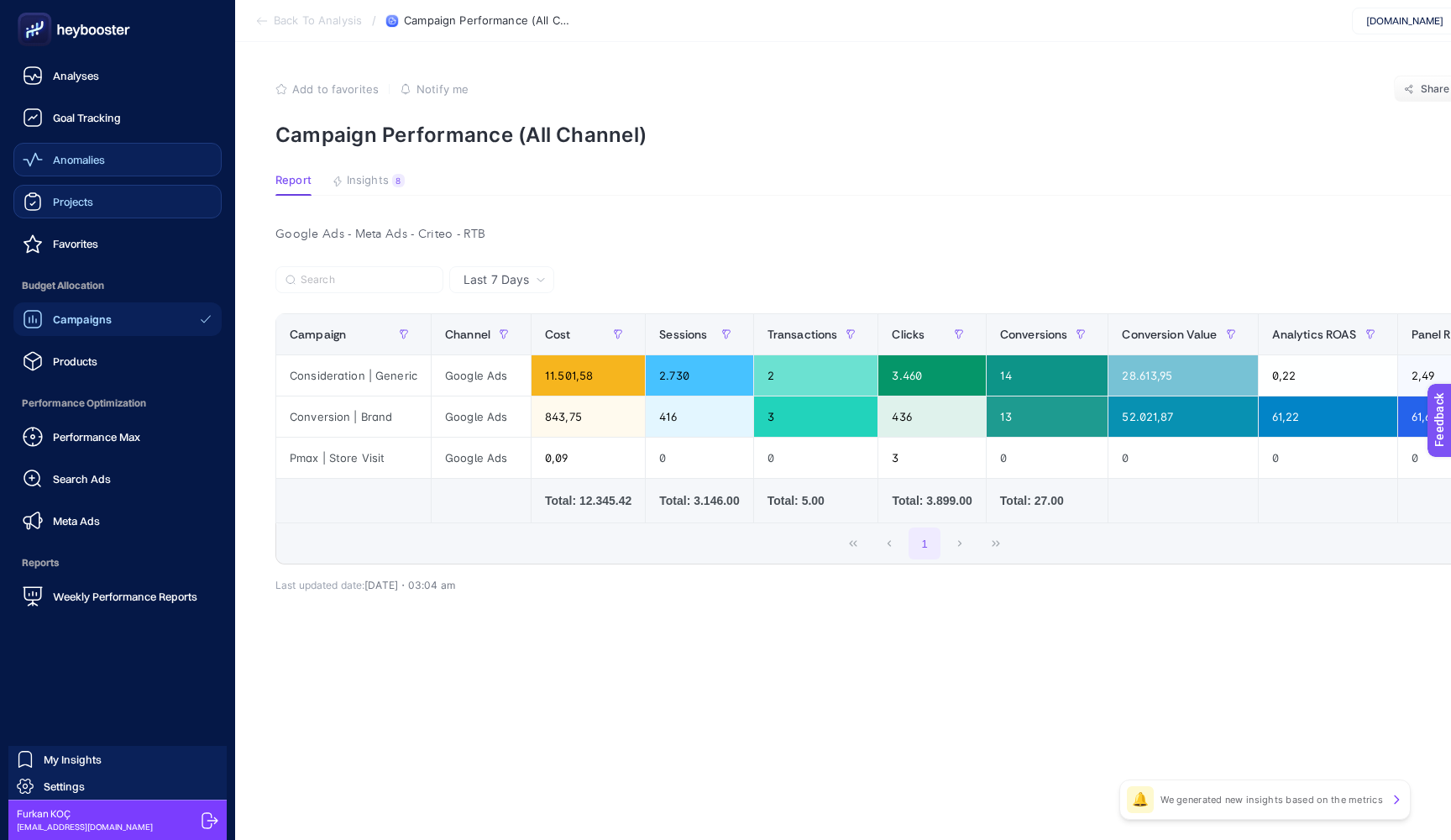
click at [87, 30] on icon at bounding box center [83, 30] width 7 height 11
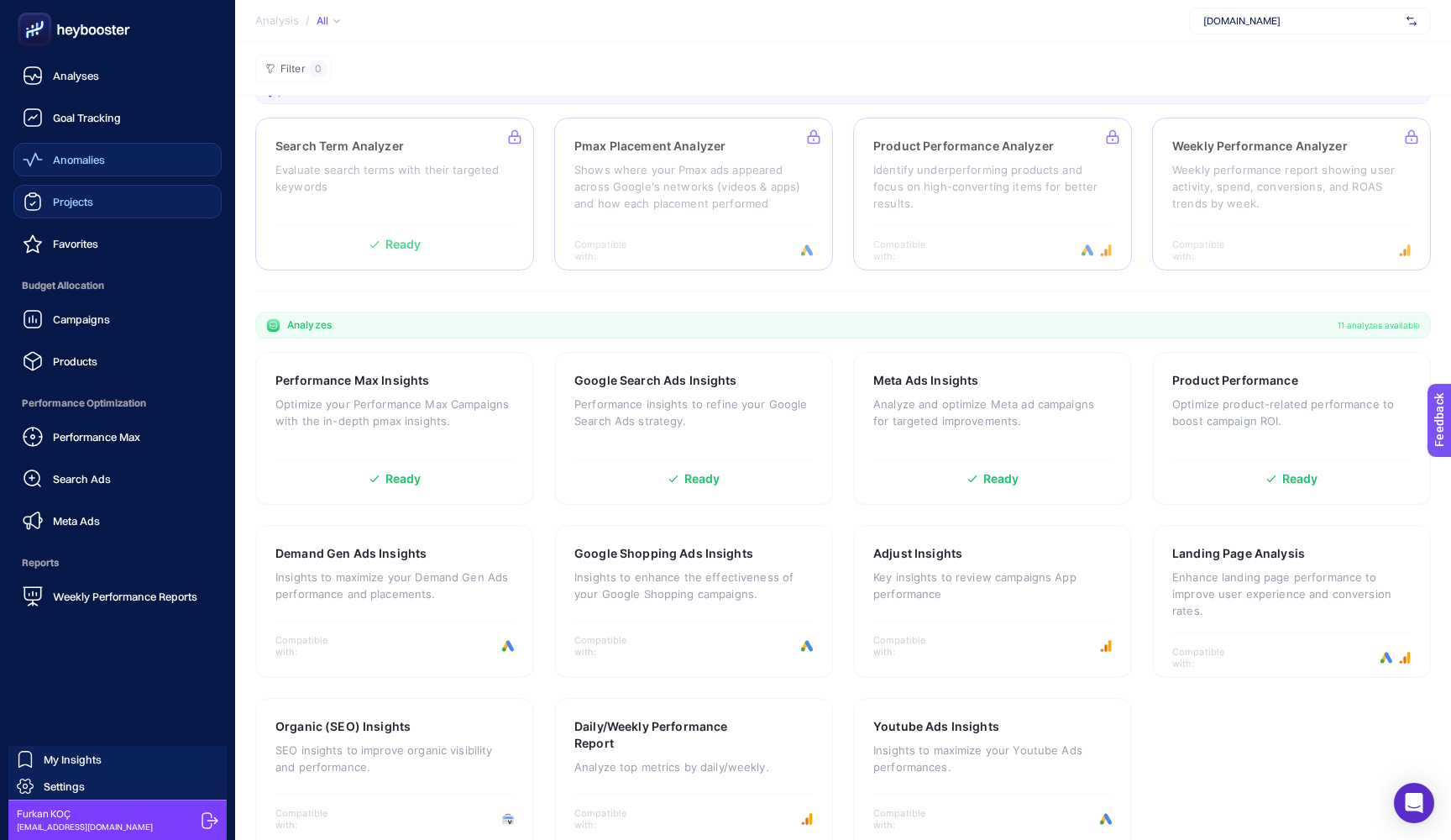
scroll to position [228, 0]
